Goal: Task Accomplishment & Management: Complete application form

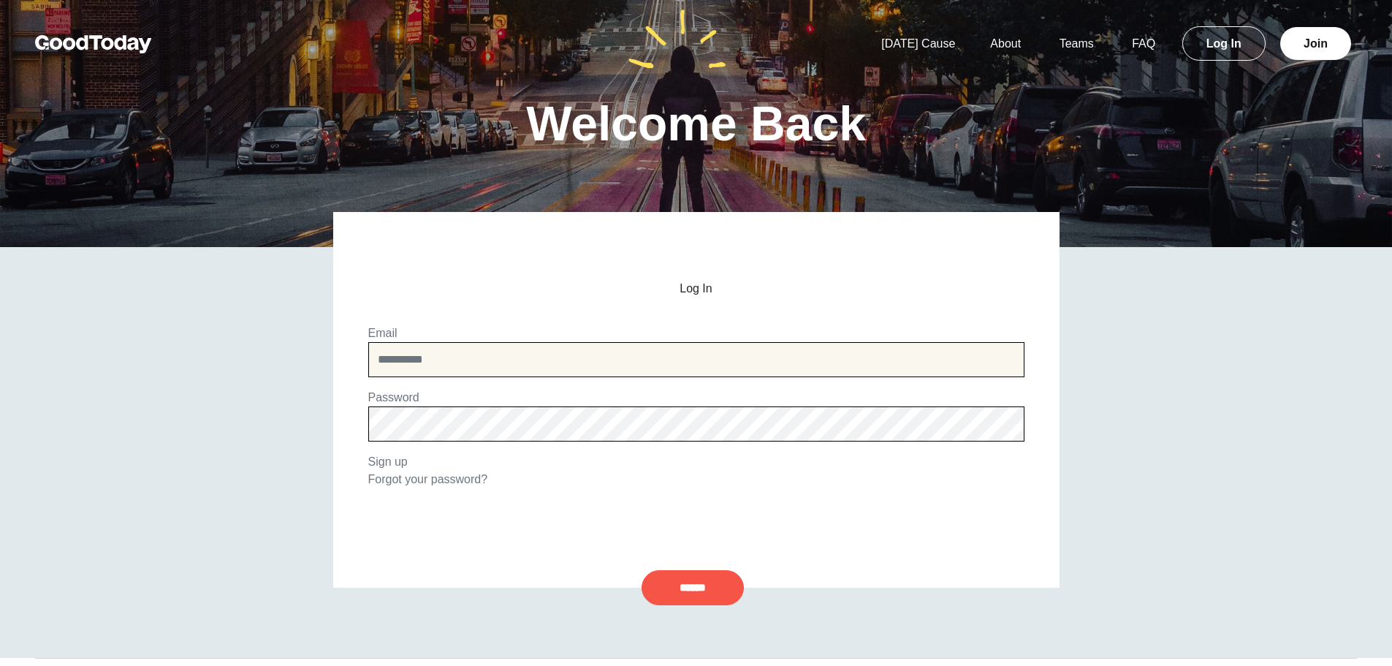
click at [531, 366] on input "email" at bounding box center [696, 359] width 656 height 35
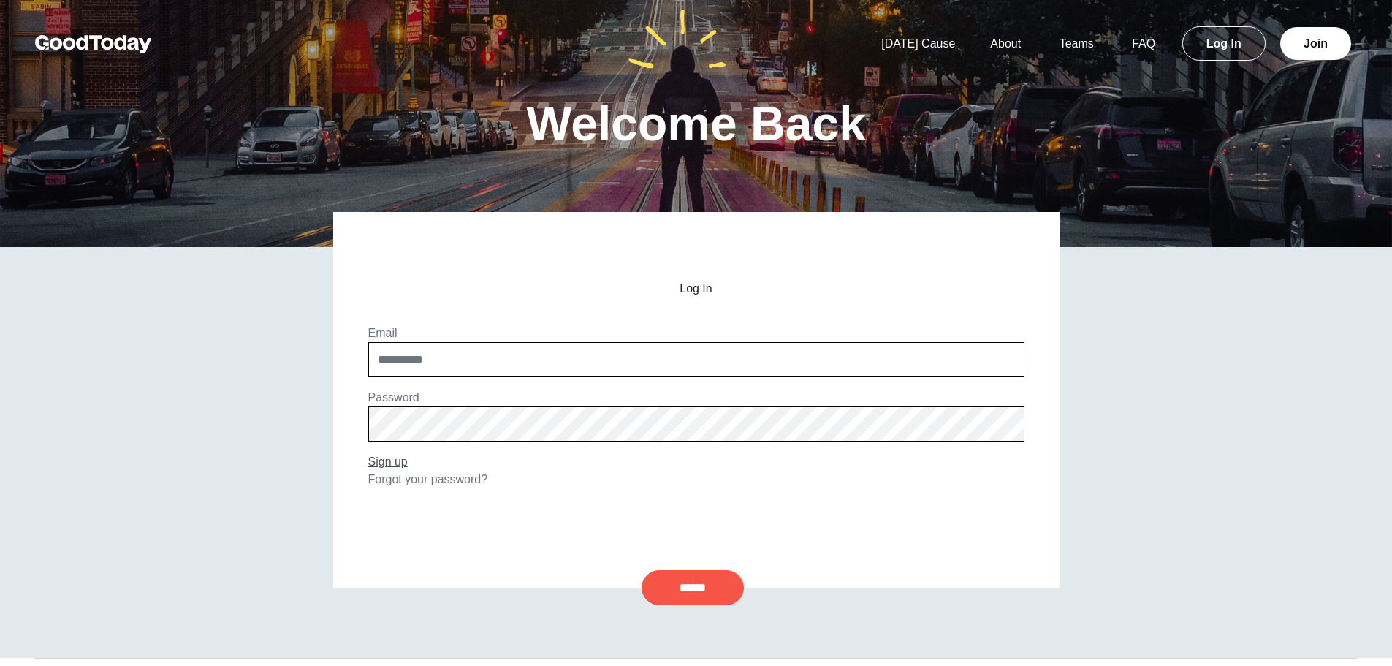
click at [398, 462] on link "Sign up" at bounding box center [387, 461] width 39 height 12
